Goal: Task Accomplishment & Management: Use online tool/utility

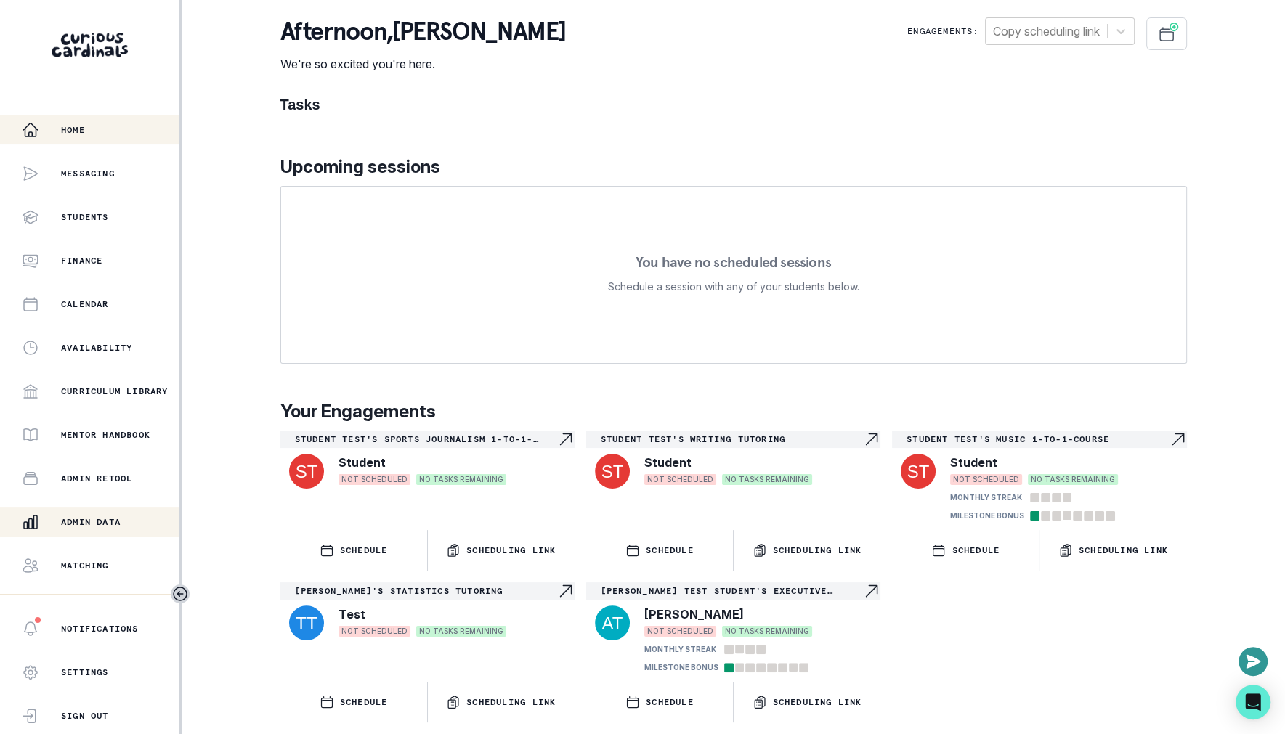
click at [103, 511] on button "Admin Data" at bounding box center [89, 522] width 179 height 29
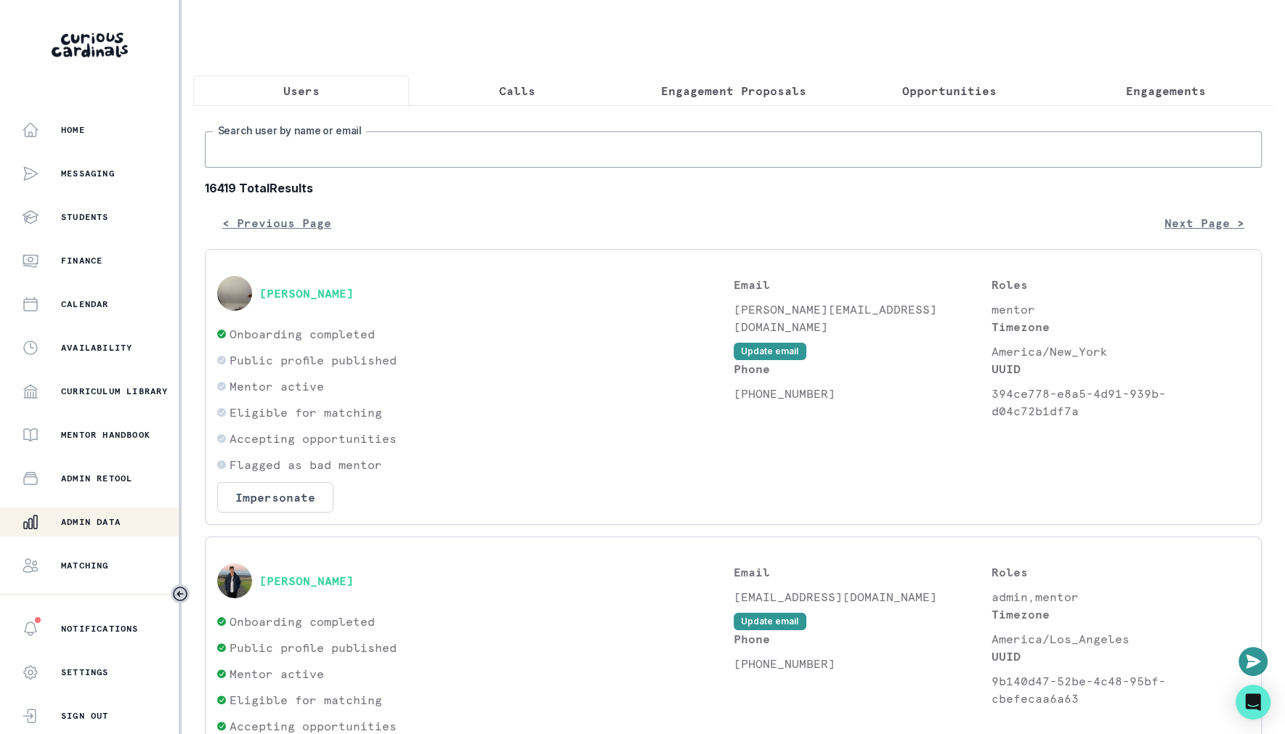
click at [518, 150] on input "Search user by name or email" at bounding box center [733, 149] width 1057 height 36
type input "[PERSON_NAME]"
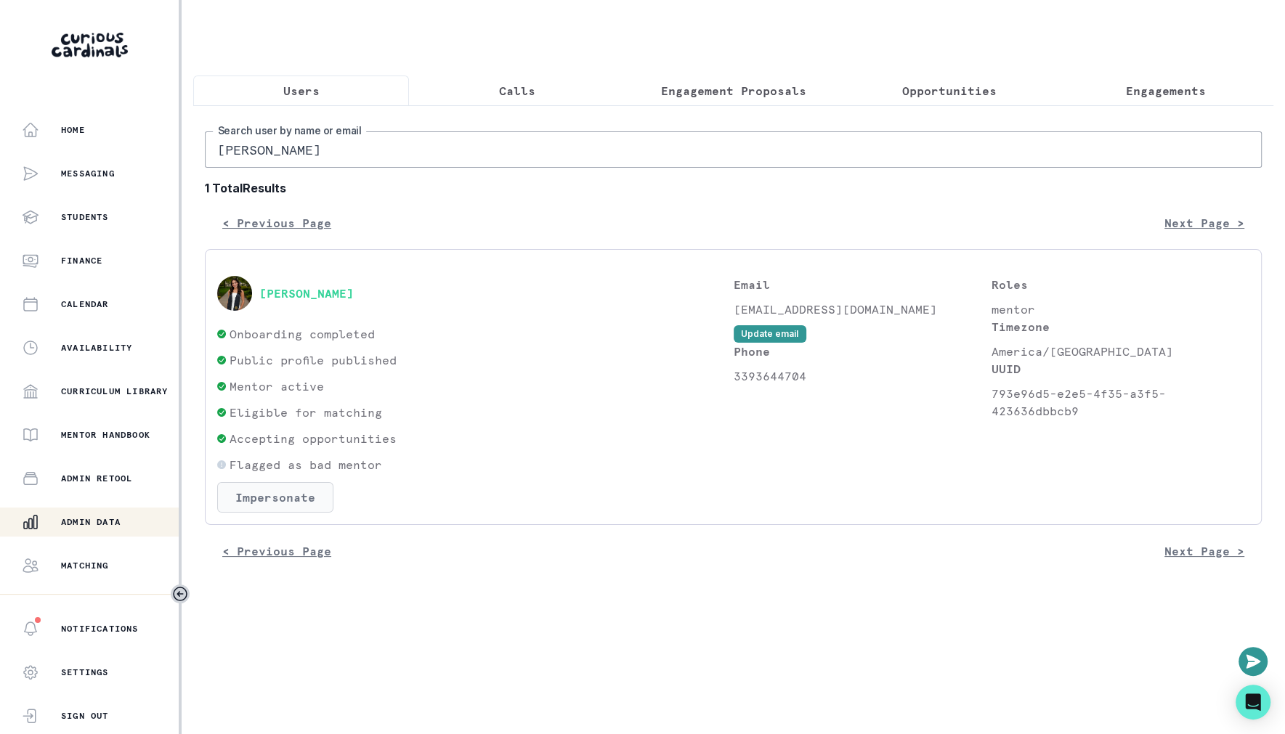
click at [274, 489] on button "Impersonate" at bounding box center [275, 497] width 116 height 30
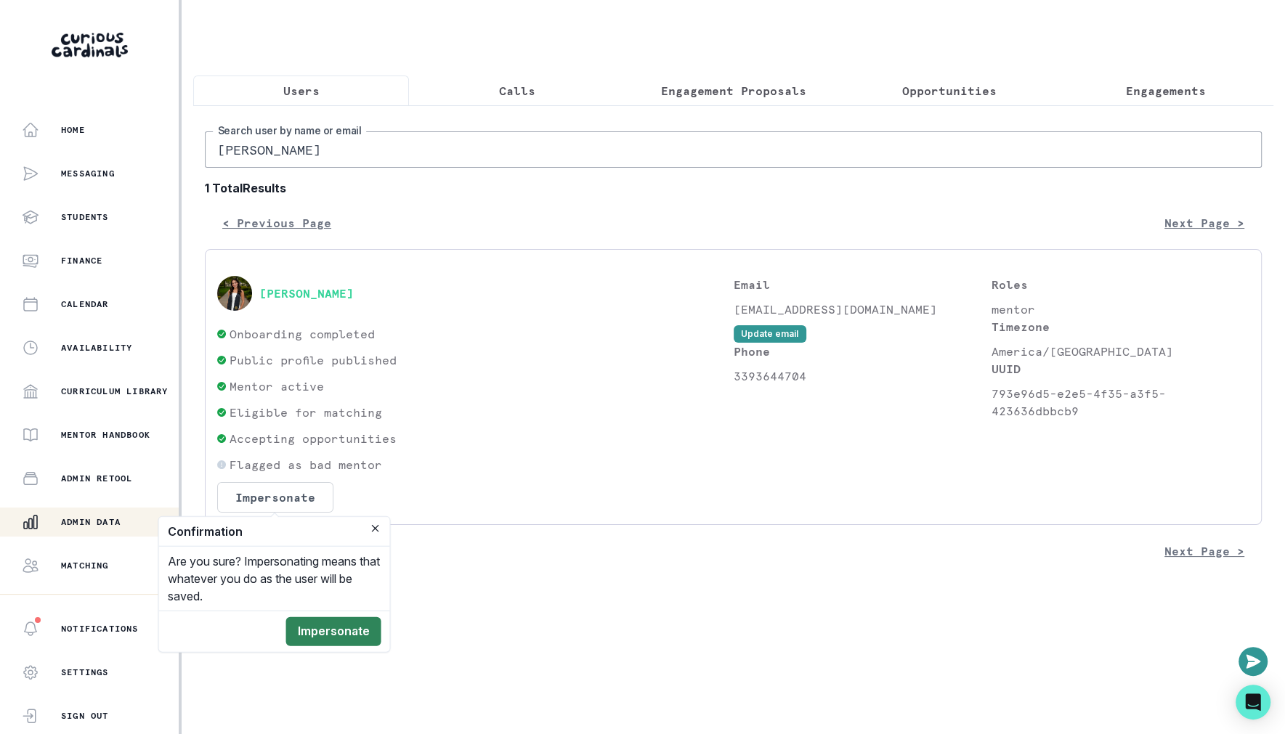
click at [325, 622] on button "Impersonate" at bounding box center [333, 631] width 95 height 29
